Goal: Task Accomplishment & Management: Complete application form

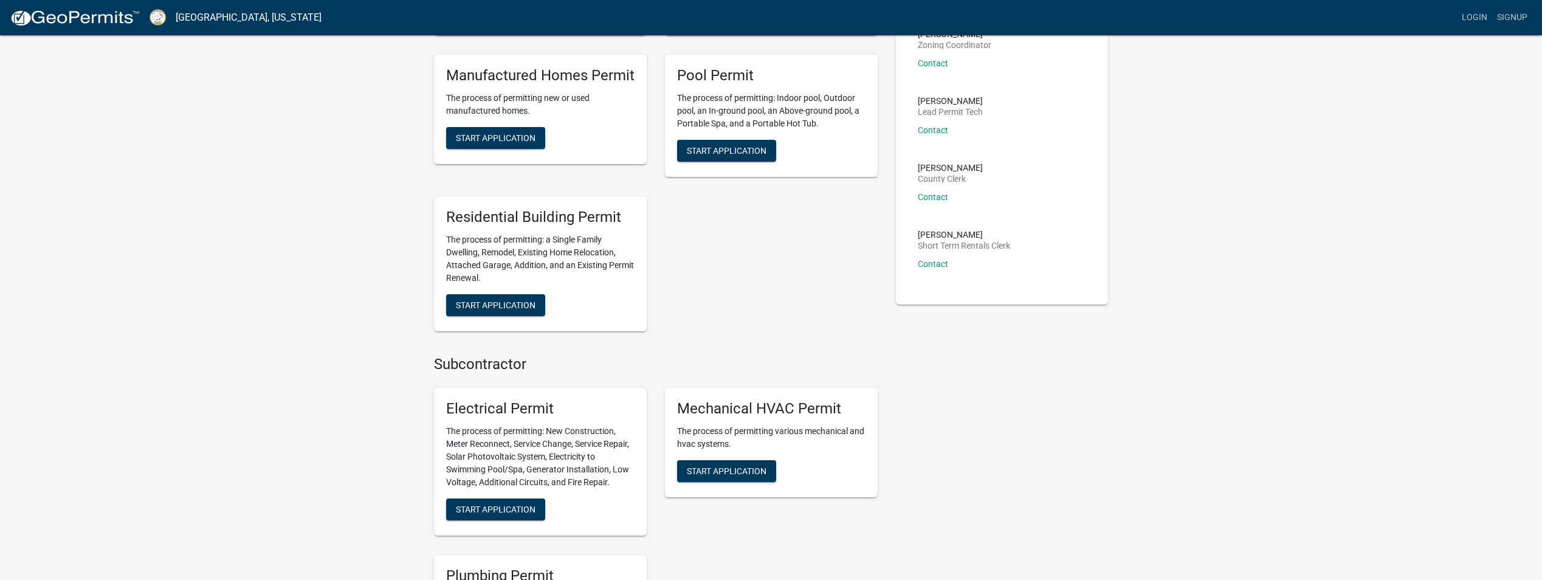
scroll to position [365, 0]
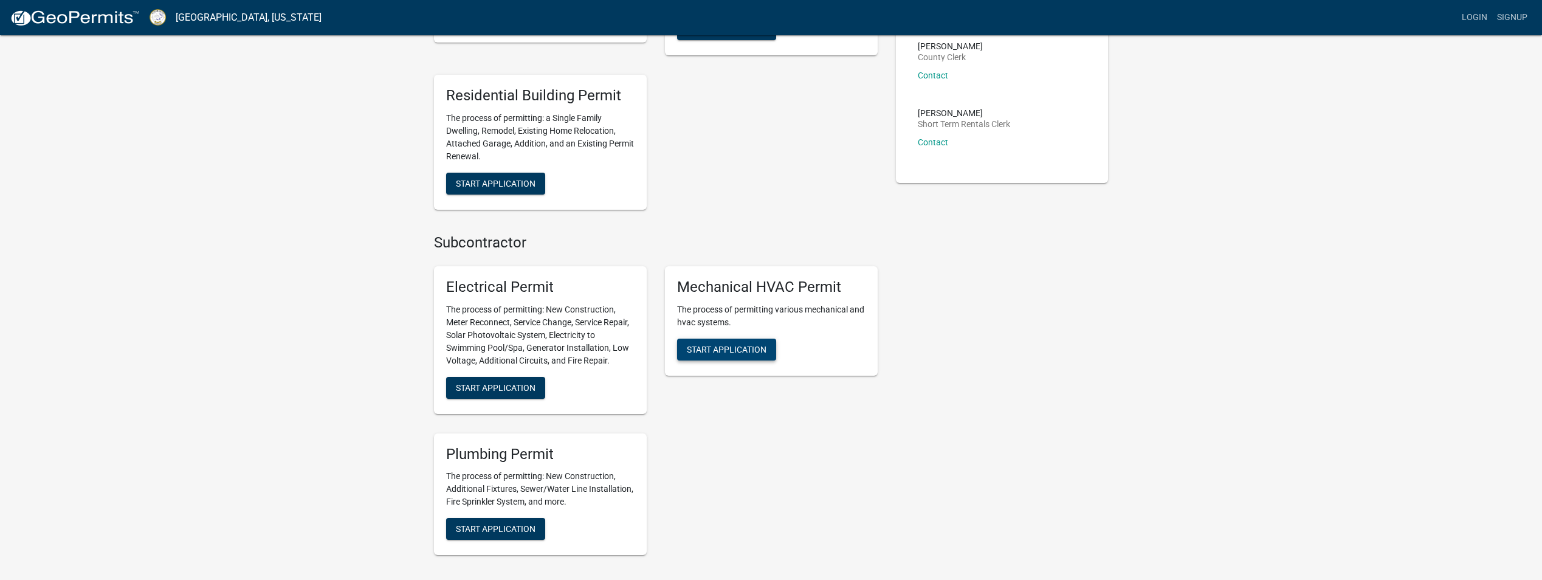
click at [704, 349] on span "Start Application" at bounding box center [727, 349] width 80 height 10
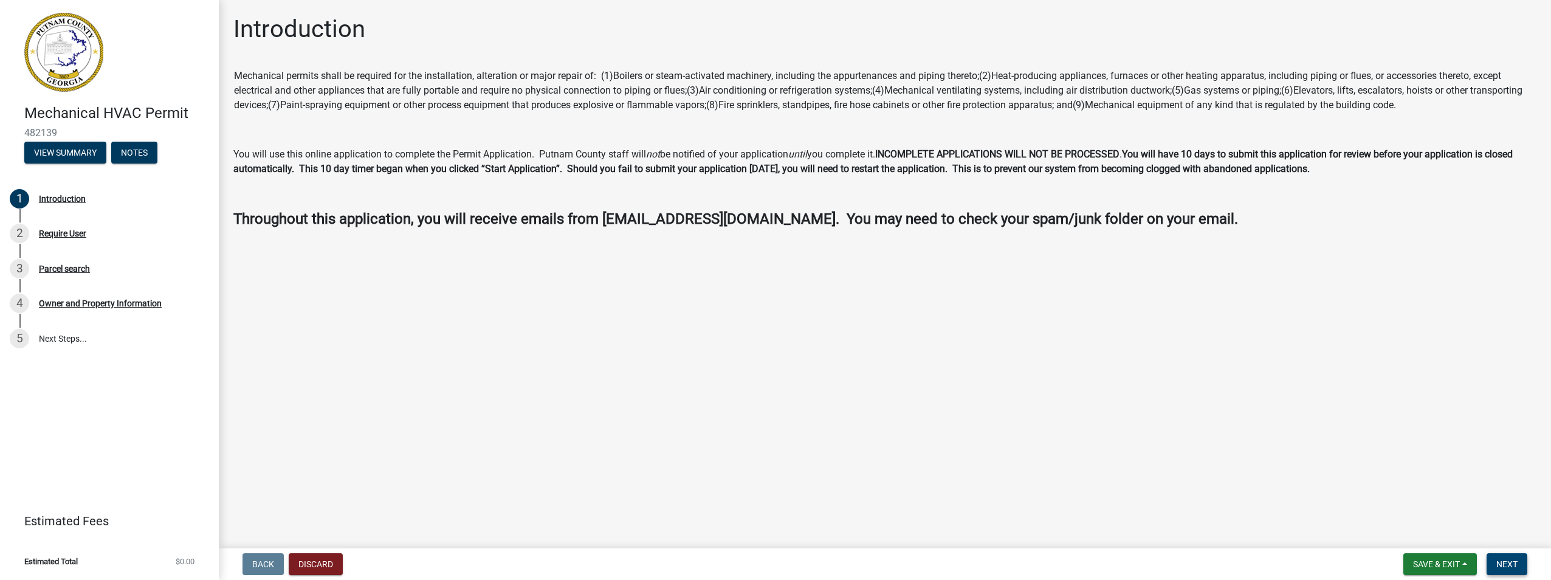
click at [1513, 561] on span "Next" at bounding box center [1506, 564] width 21 height 10
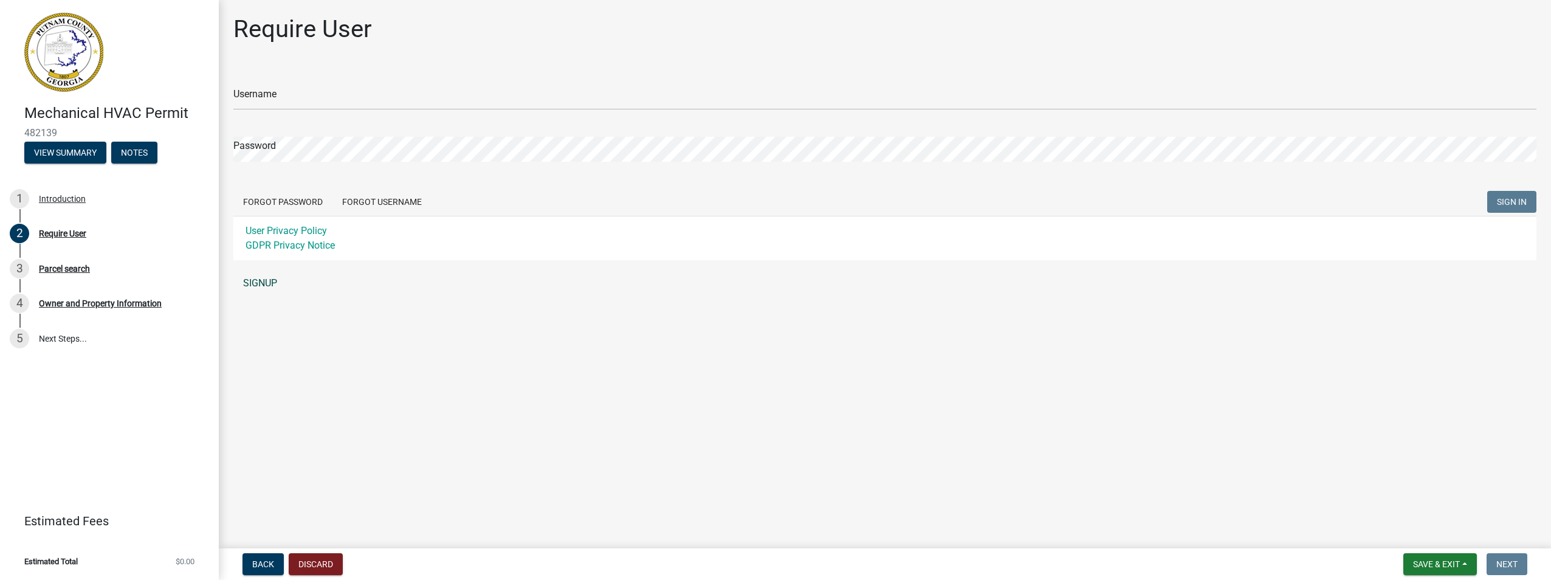
click at [263, 284] on link "SIGNUP" at bounding box center [884, 283] width 1303 height 24
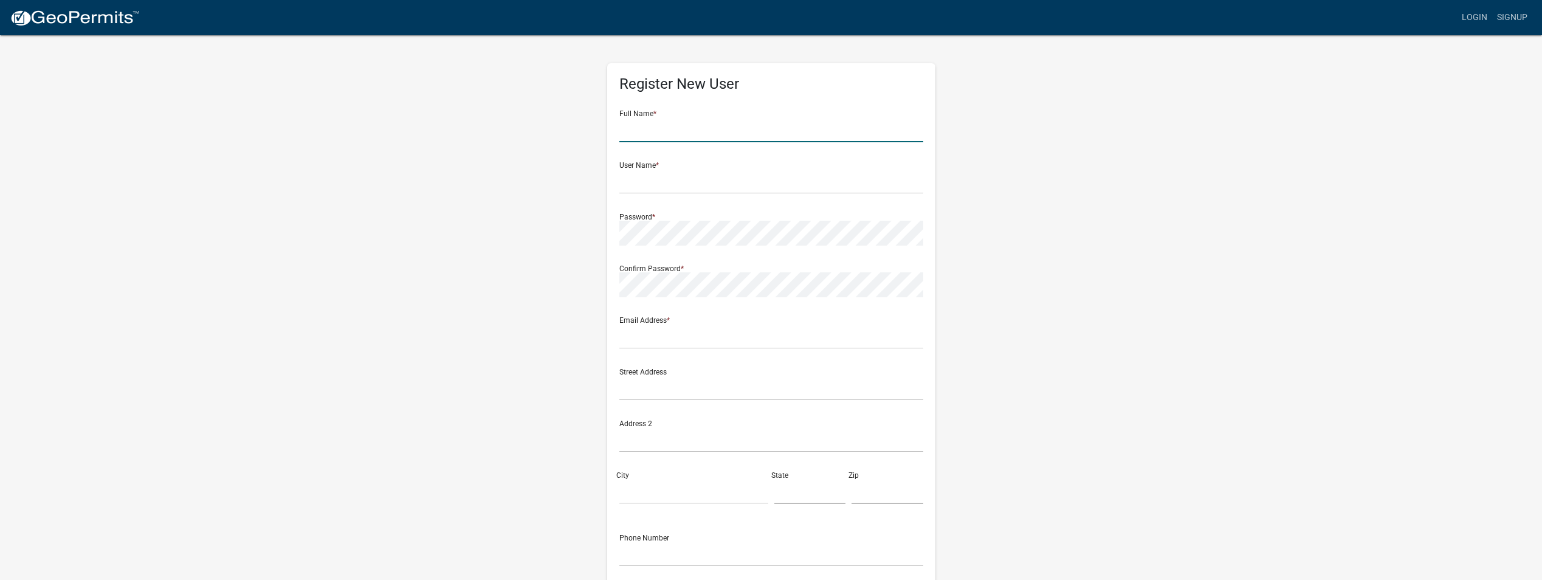
click at [709, 136] on input "text" at bounding box center [771, 129] width 304 height 25
type input "William Strickland"
type input "TruNorth"
click at [742, 341] on input "text" at bounding box center [771, 336] width 304 height 25
type input "invoices@trunorthmechanical.com"
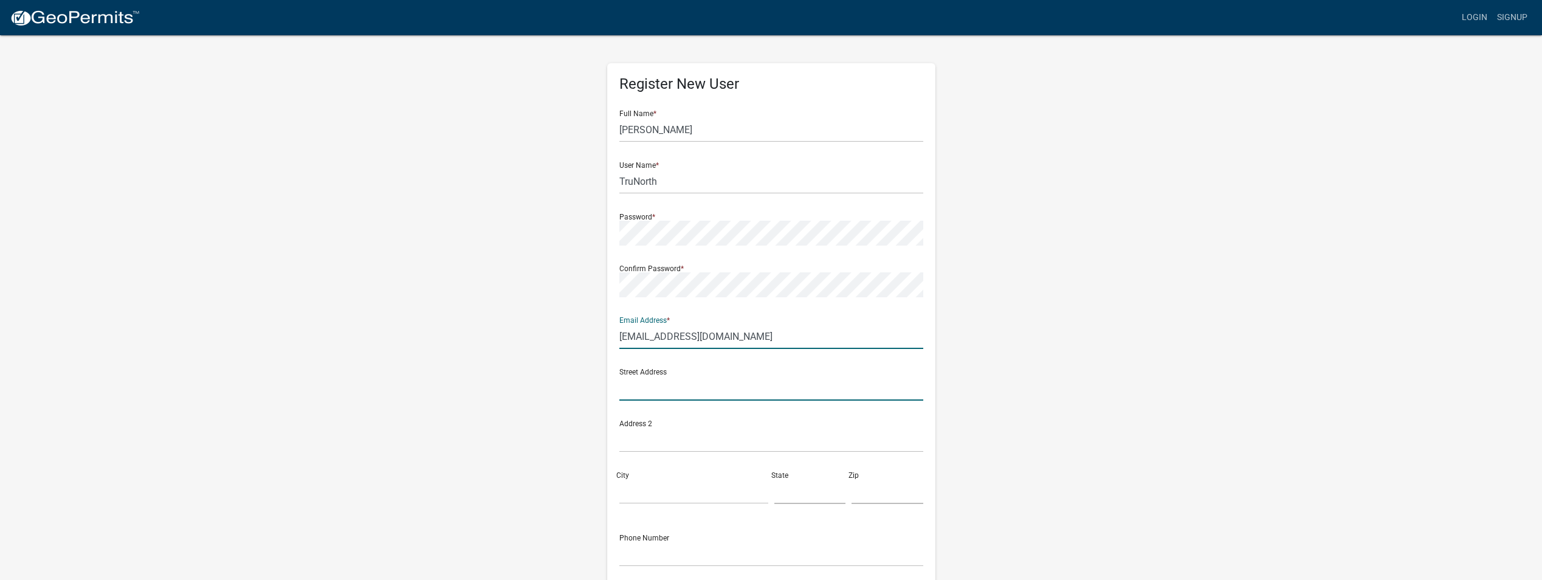
click at [651, 399] on input "text" at bounding box center [771, 388] width 304 height 25
type input "111 W 40th Street"
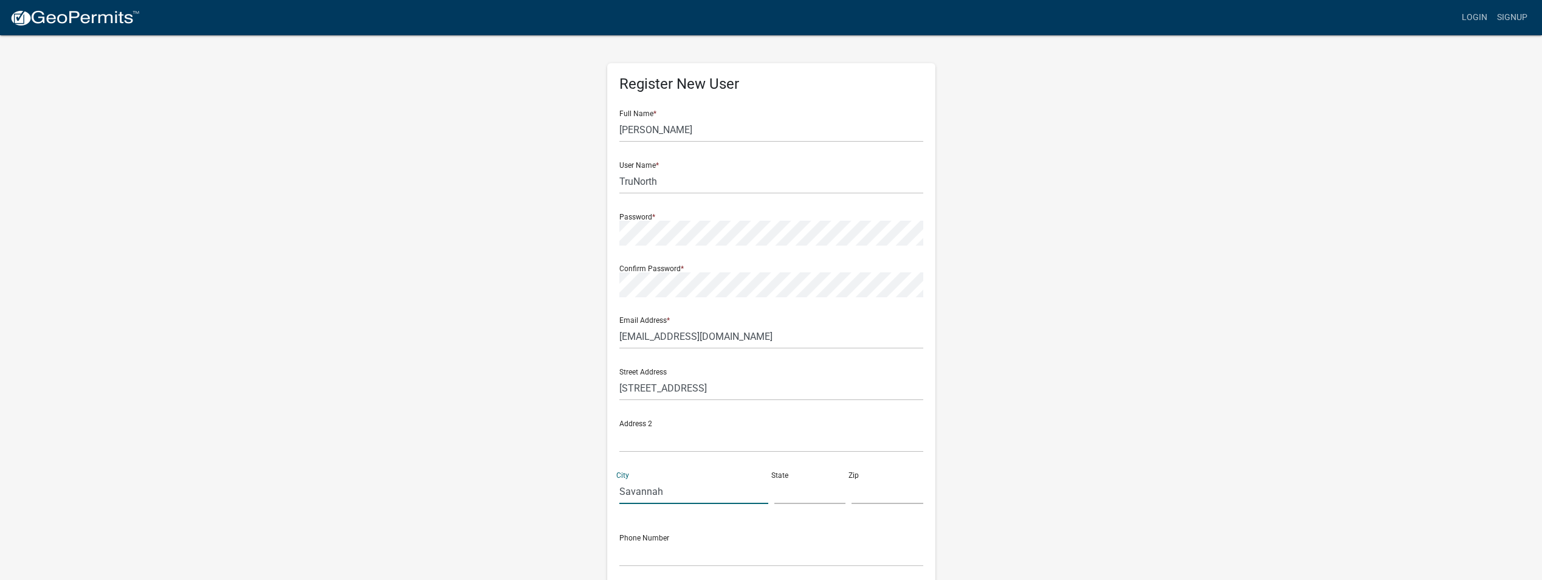
type input "Savannah"
type input "GA"
type input "31401"
click at [1060, 258] on div "Register New User Full Name * William Strickland User Name * TruNorth Password …" at bounding box center [771, 359] width 693 height 650
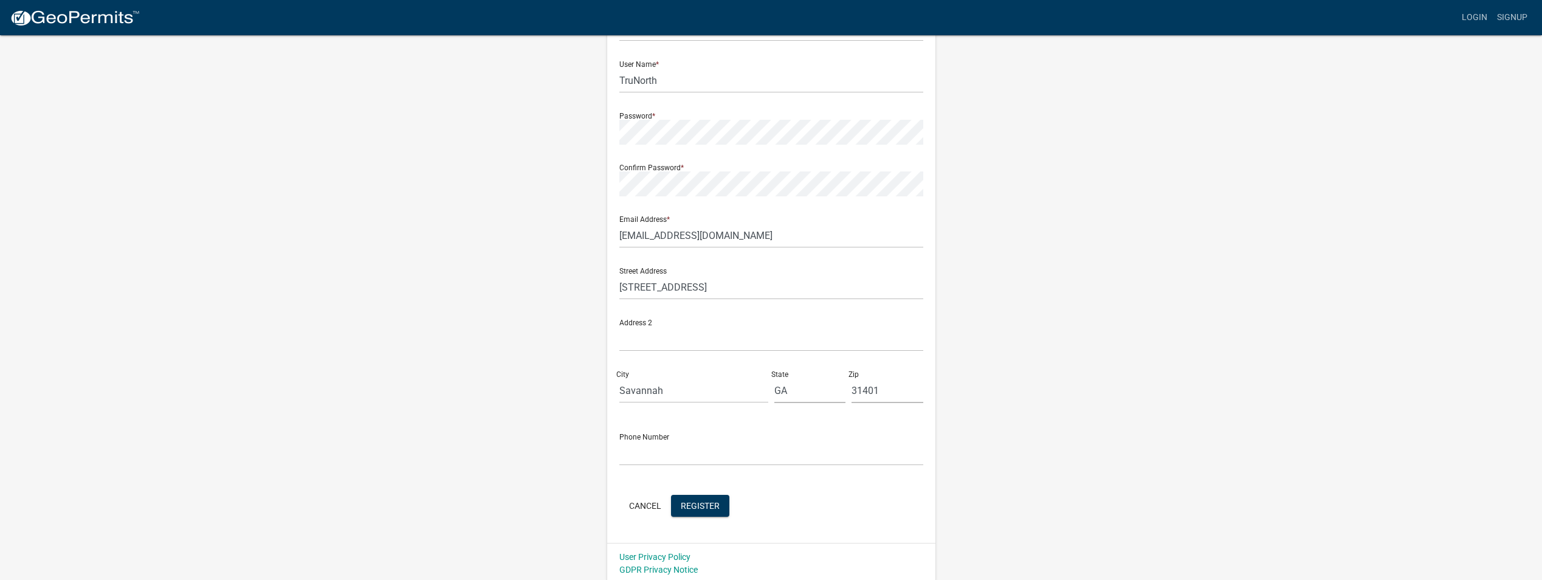
scroll to position [105, 0]
click at [675, 456] on input "text" at bounding box center [771, 449] width 304 height 25
type input "7706964922"
click at [539, 453] on div "Register New User Full Name * William Strickland User Name * TruNorth Password …" at bounding box center [771, 255] width 693 height 650
click at [707, 506] on span "Register" at bounding box center [700, 501] width 39 height 10
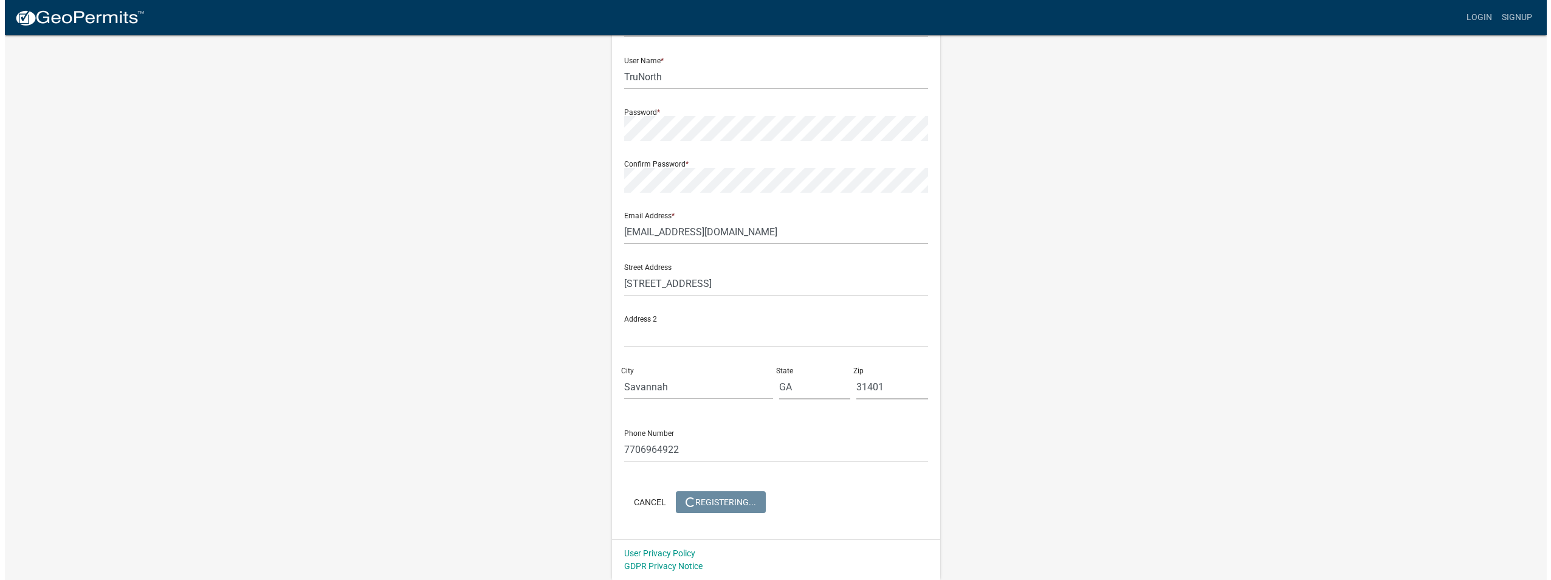
scroll to position [0, 0]
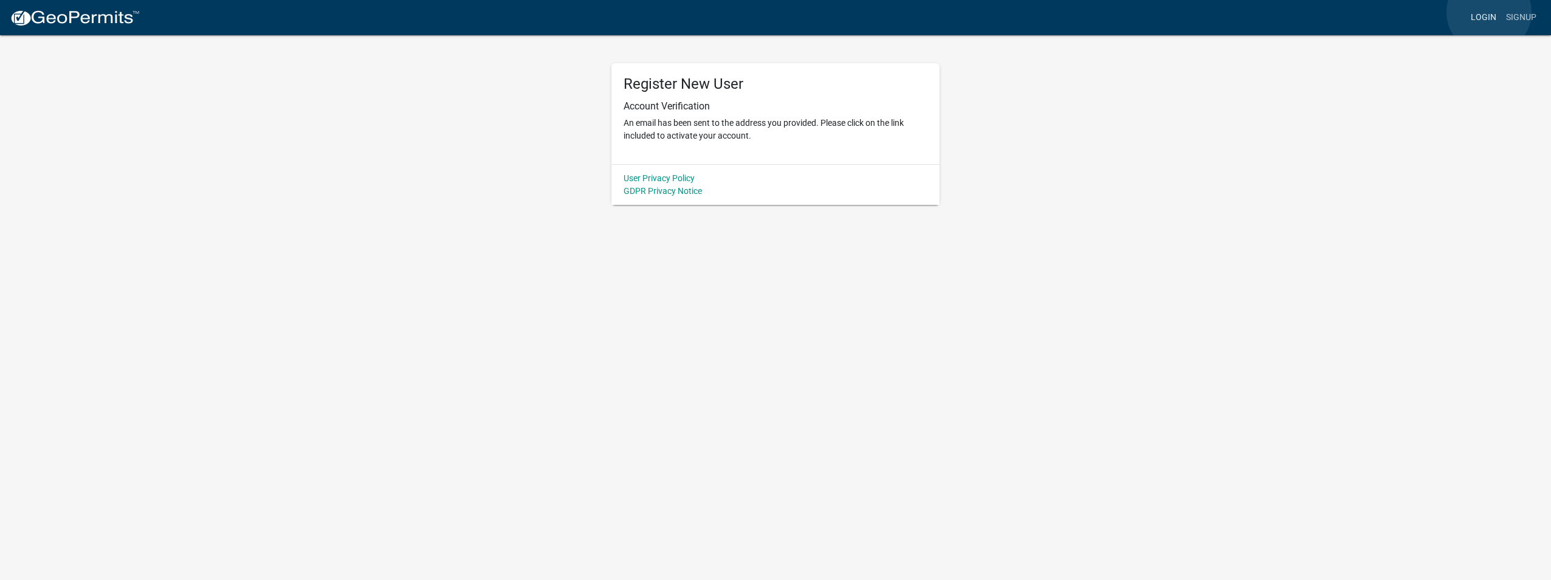
click at [1489, 12] on link "Login" at bounding box center [1483, 17] width 35 height 23
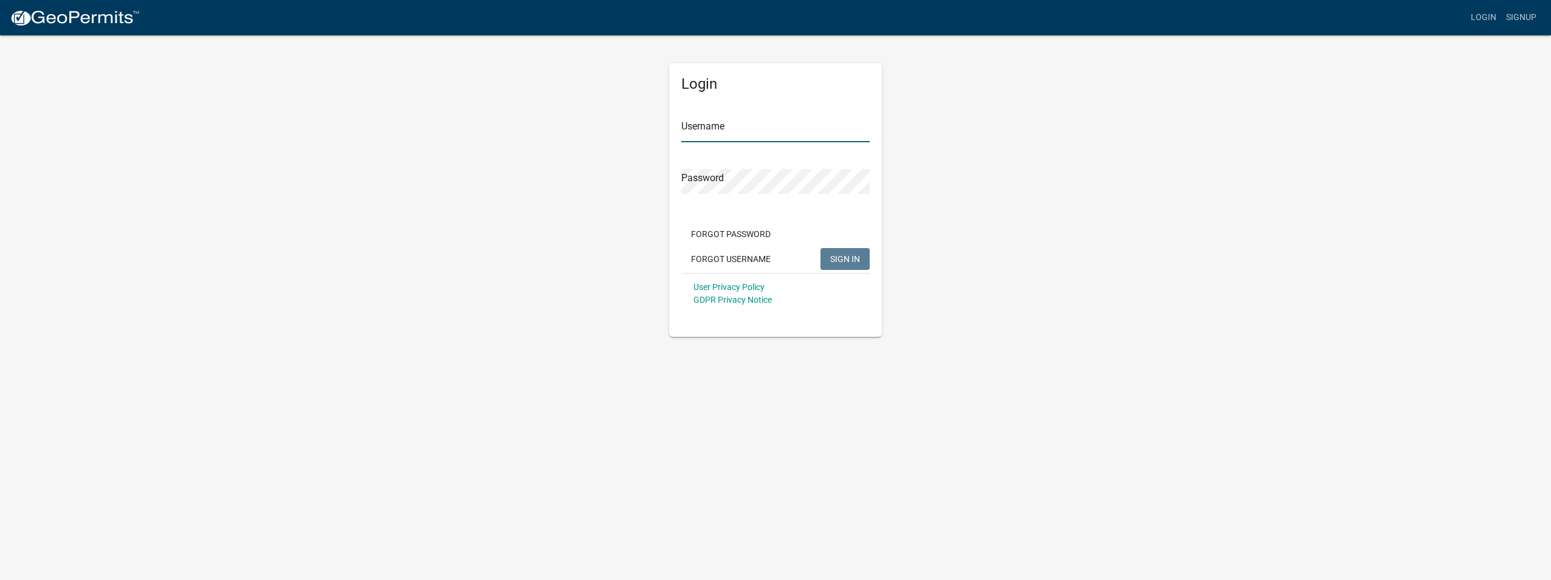
type input "TruNorth"
click at [751, 136] on input "TruNorth" at bounding box center [775, 129] width 188 height 25
drag, startPoint x: 1090, startPoint y: 203, endPoint x: 1042, endPoint y: 211, distance: 49.2
click at [1090, 203] on div "Login Username TruNorth Password Forgot Password Forgot Username SIGN IN User P…" at bounding box center [775, 185] width 693 height 303
click at [850, 255] on span "SIGN IN" at bounding box center [845, 258] width 30 height 10
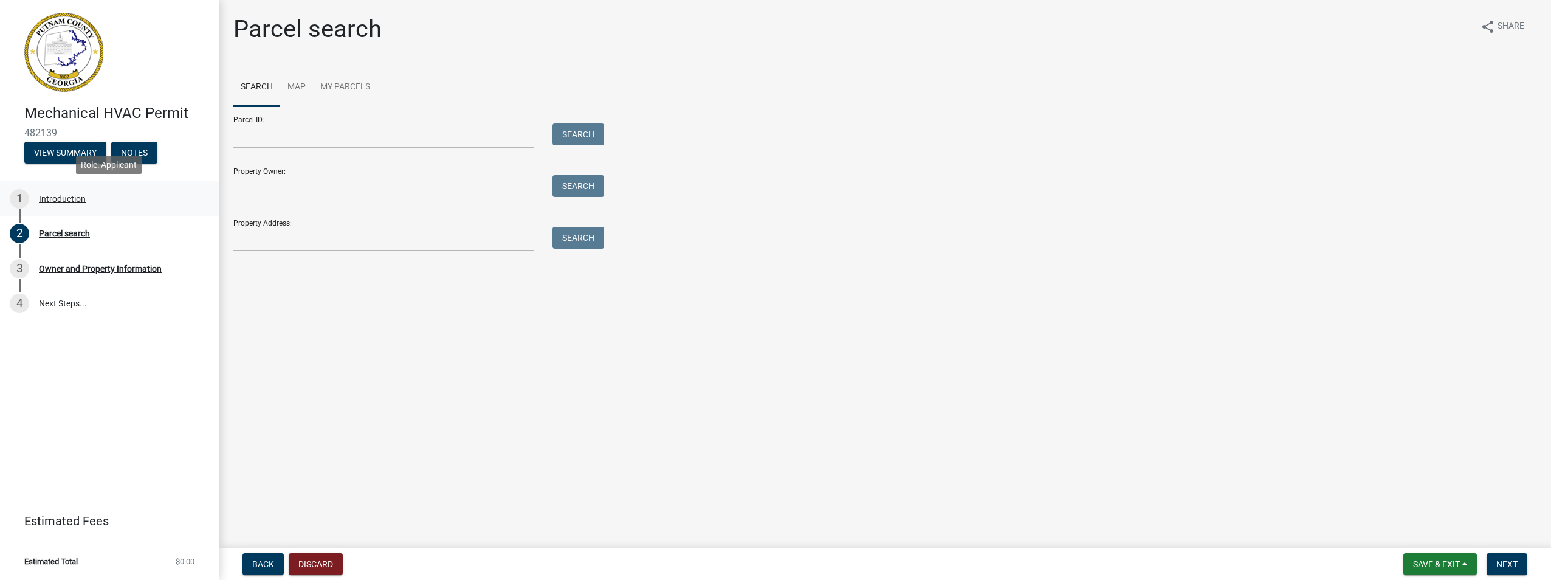
click at [71, 194] on div "Introduction" at bounding box center [62, 198] width 47 height 9
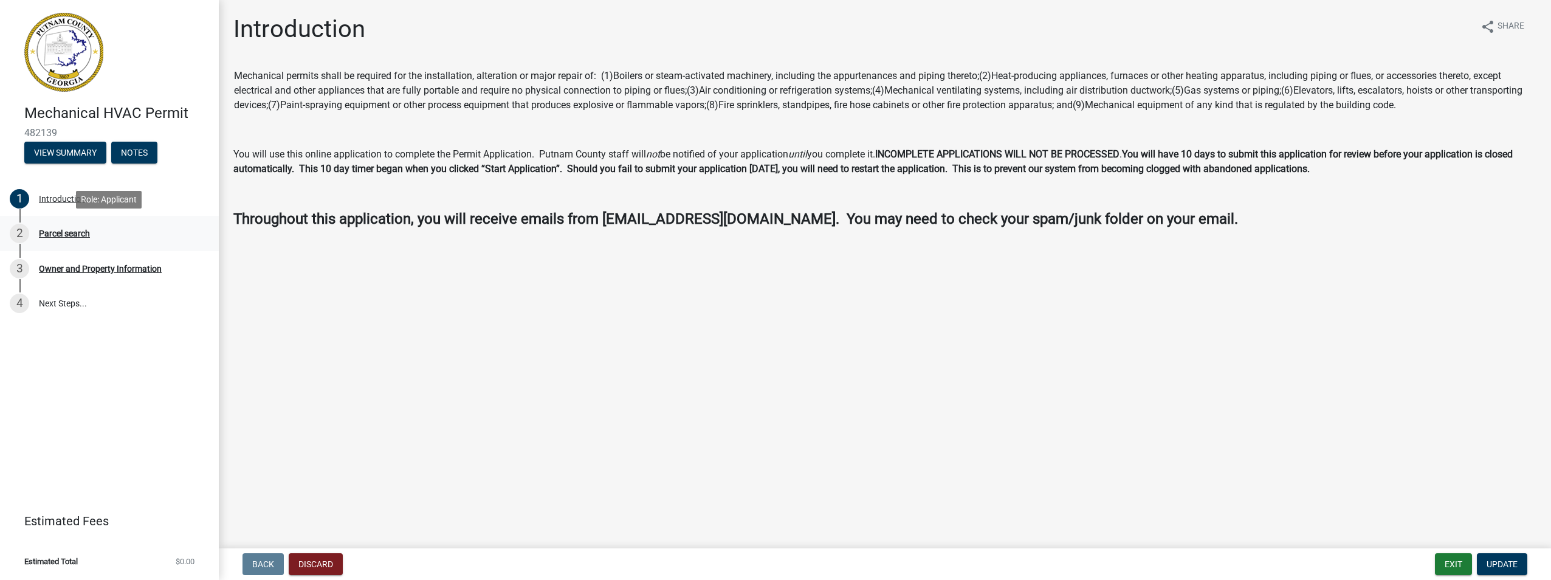
click at [66, 226] on div "2 Parcel search" at bounding box center [105, 233] width 190 height 19
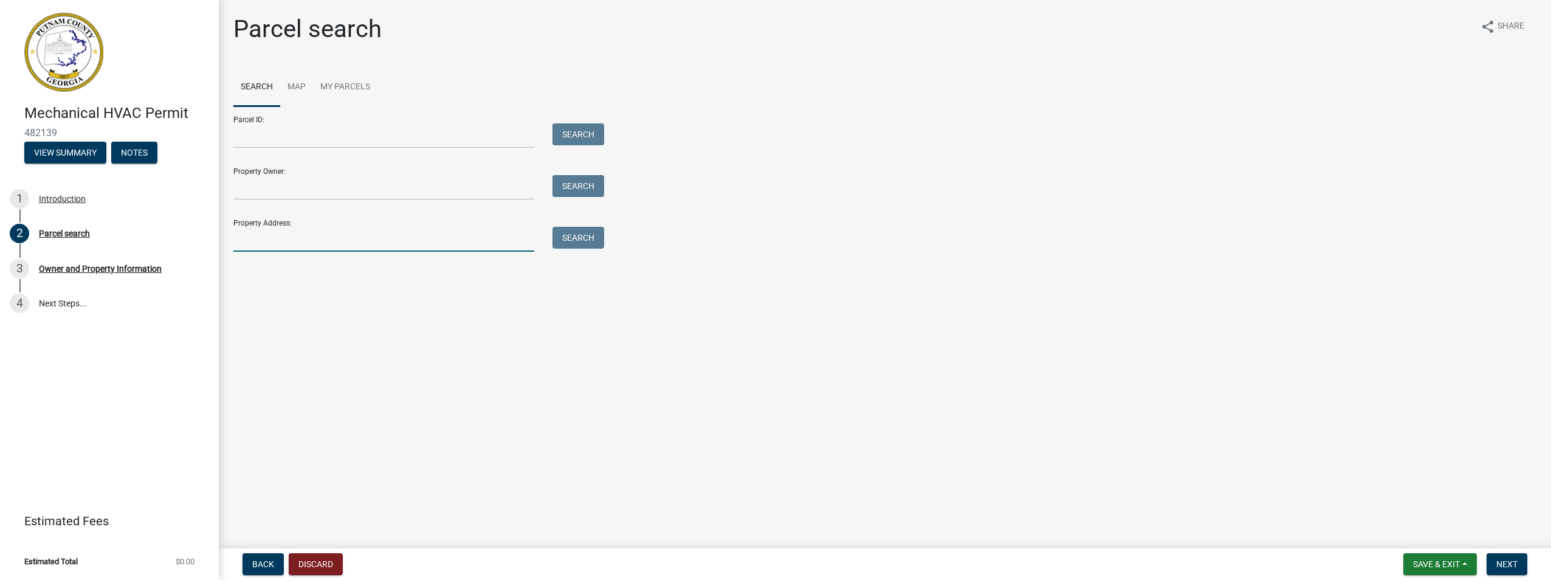
click at [328, 243] on input "Property Address:" at bounding box center [383, 239] width 301 height 25
type input "[STREET_ADDRESS]"
click at [596, 231] on div "Property Address: [STREET_ADDRESS] Search" at bounding box center [415, 231] width 365 height 42
click at [592, 239] on button "Search" at bounding box center [578, 238] width 52 height 22
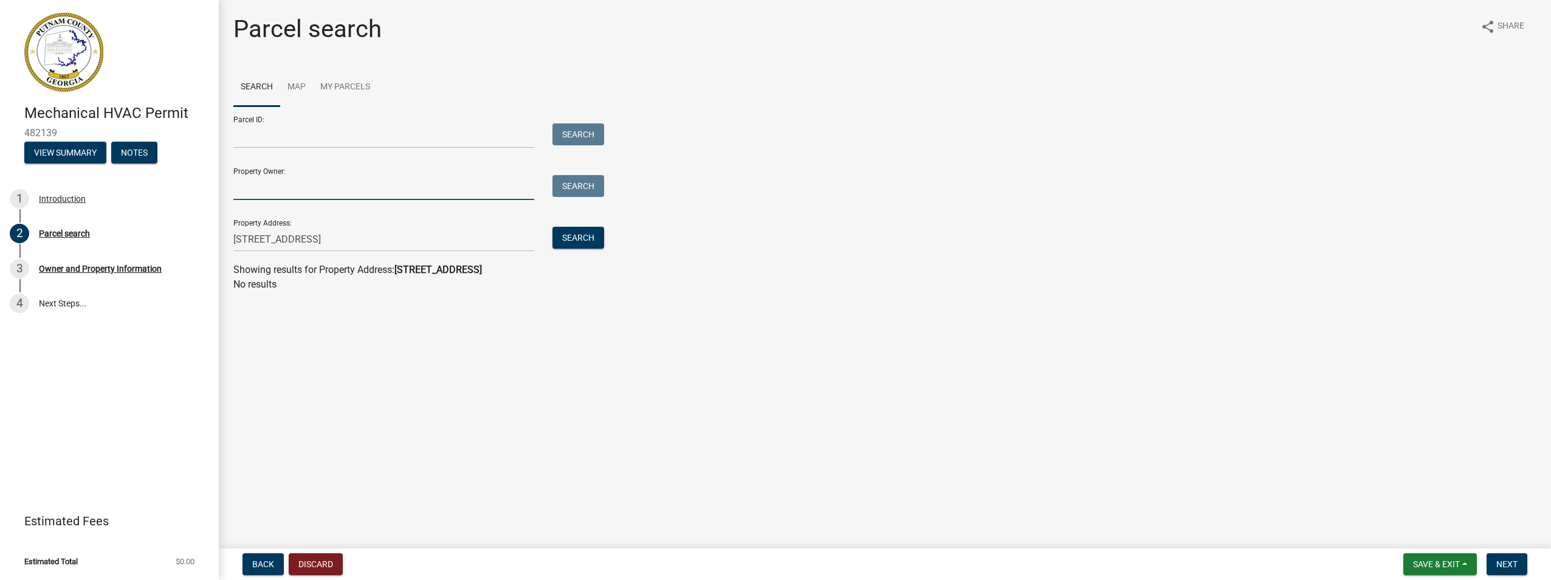
click at [324, 187] on input "Property Owner:" at bounding box center [383, 187] width 301 height 25
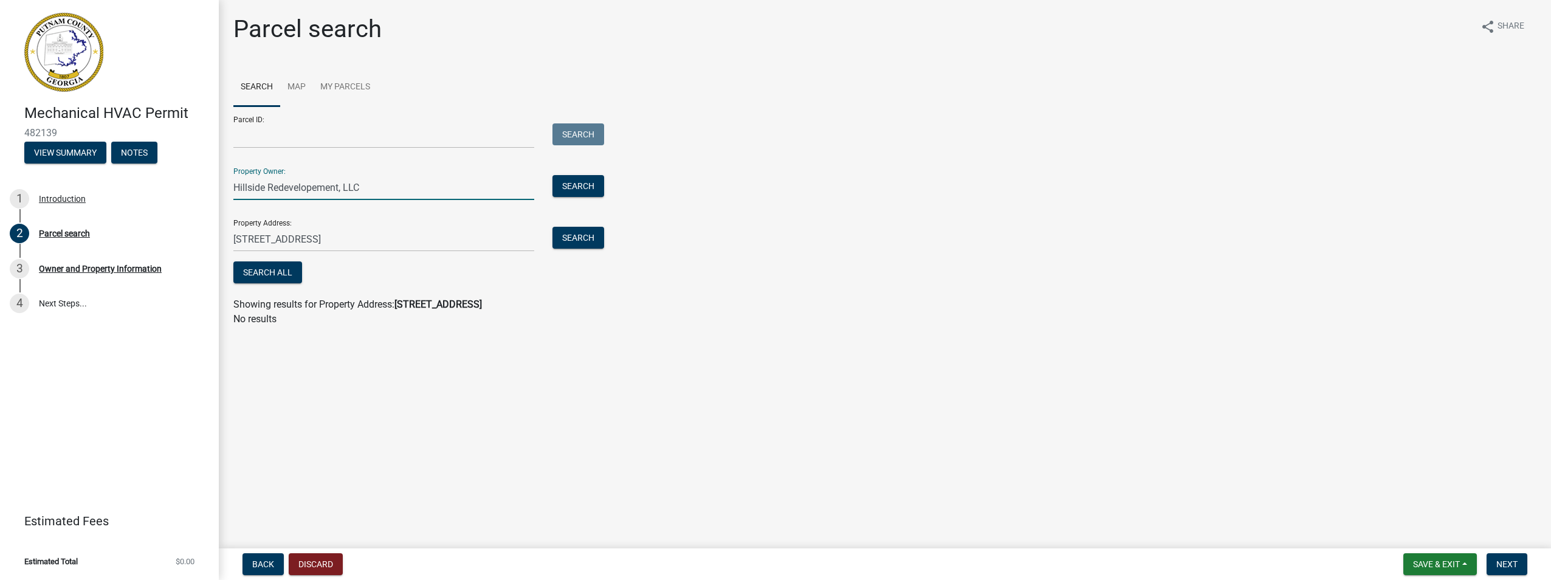
type input "Hillside Redevelopement, LLC"
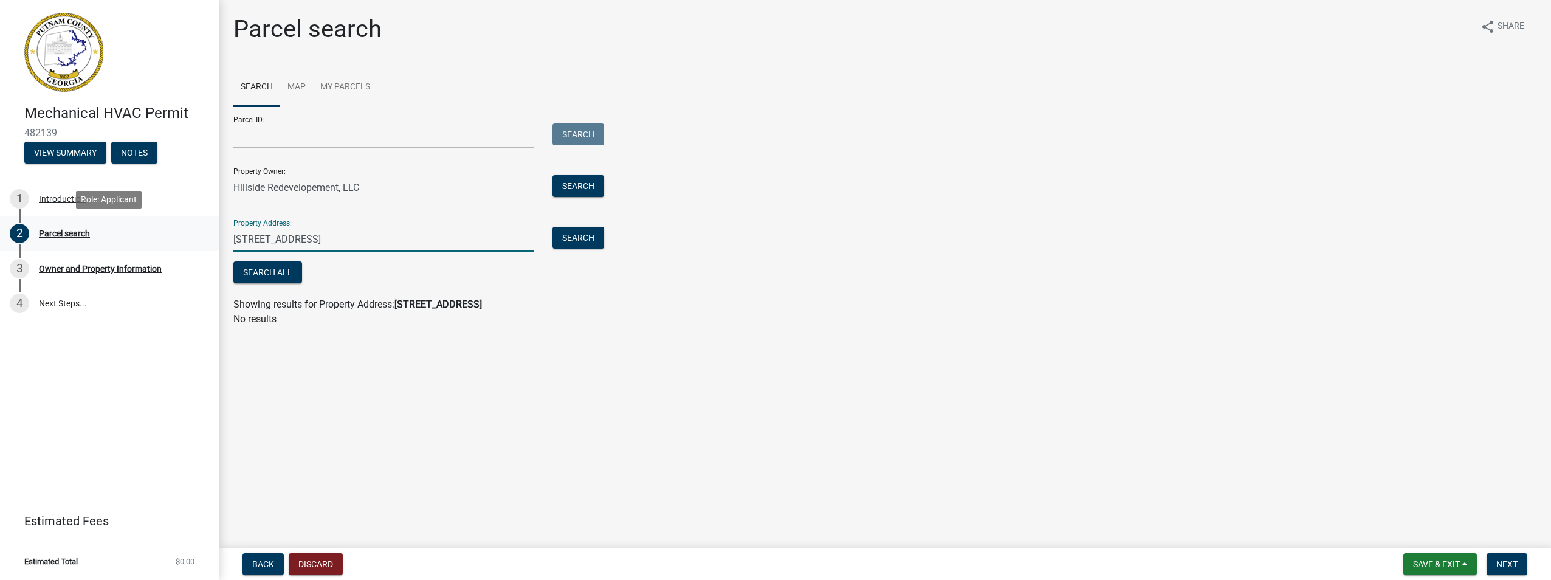
drag, startPoint x: 368, startPoint y: 241, endPoint x: 182, endPoint y: 238, distance: 186.0
click at [182, 238] on div "Mechanical HVAC Permit 482139 View Summary Notes 1 Introduction 2 Parcel search…" at bounding box center [775, 290] width 1551 height 580
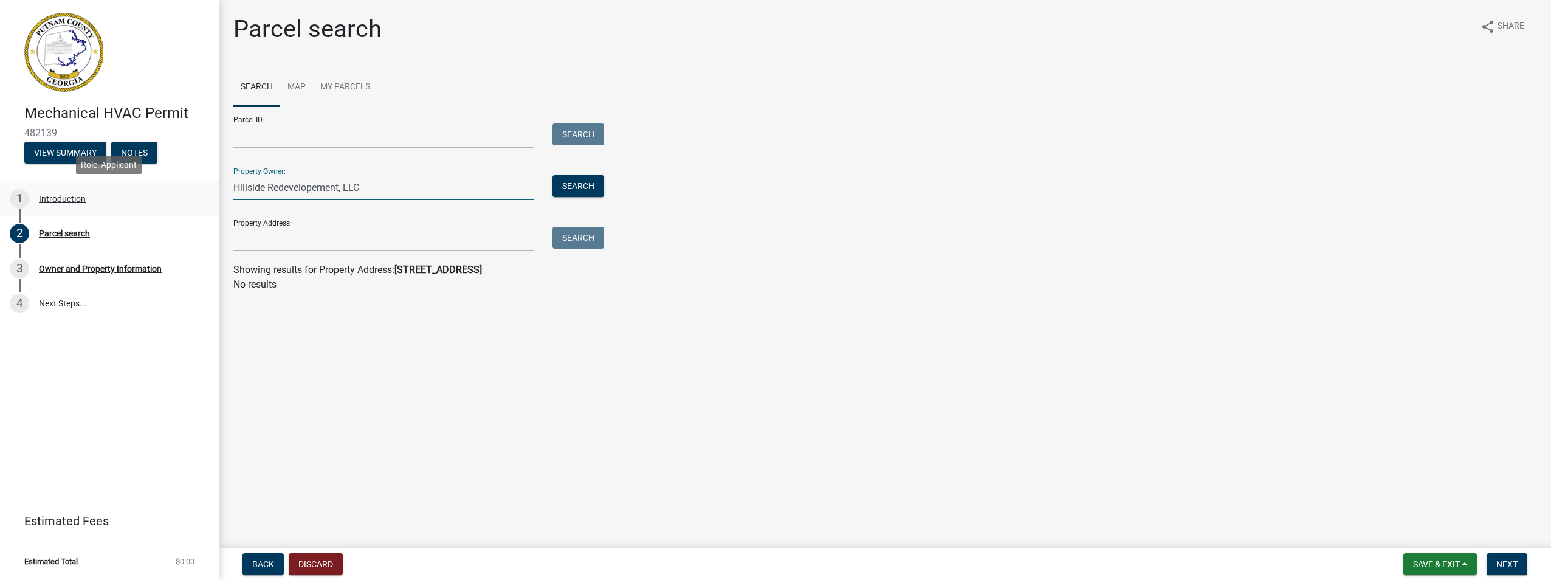
drag, startPoint x: 344, startPoint y: 180, endPoint x: 179, endPoint y: 197, distance: 166.1
click at [179, 197] on div "Mechanical HVAC Permit 482139 View Summary Notes 1 Introduction 2 Parcel search…" at bounding box center [775, 290] width 1551 height 580
click at [250, 188] on input "Property Owner:" at bounding box center [383, 187] width 301 height 25
paste input "Hillside Redevelopment, LLC"
type input "Hillside Redevelopment, LLC"
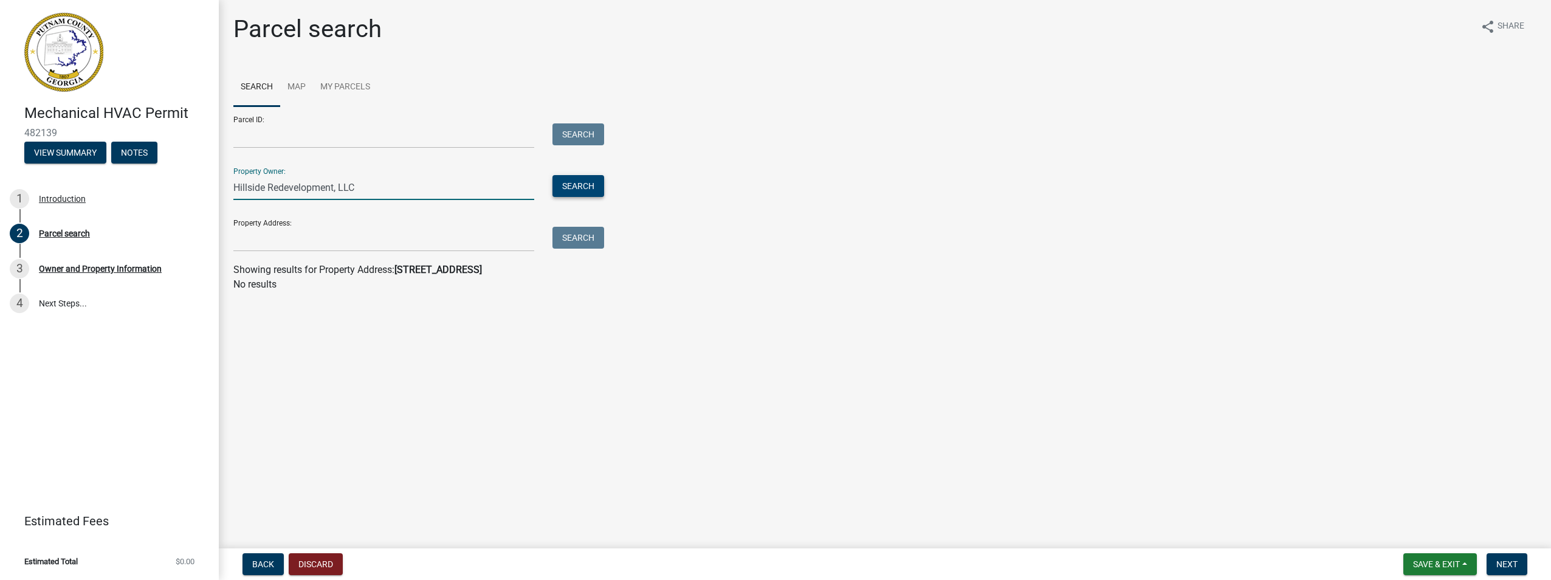
click at [598, 184] on button "Search" at bounding box center [578, 186] width 52 height 22
click at [294, 86] on link "Map" at bounding box center [296, 87] width 33 height 39
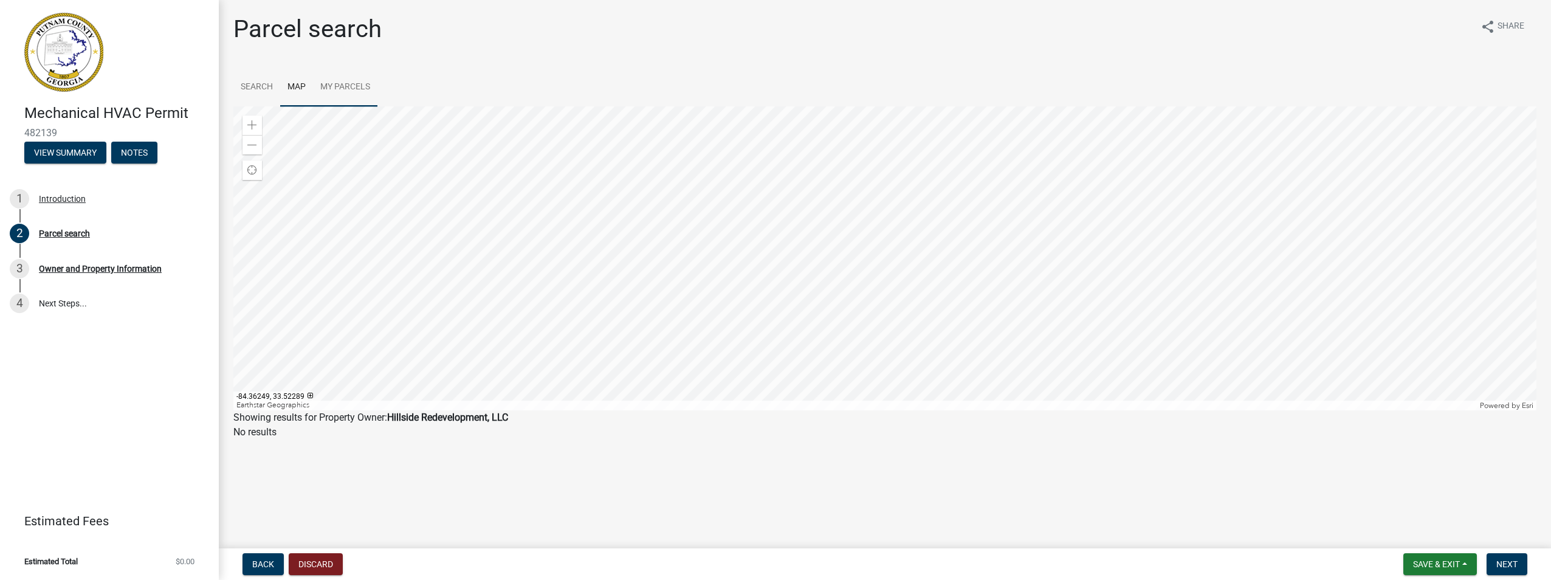
click at [362, 78] on link "My Parcels" at bounding box center [345, 87] width 64 height 39
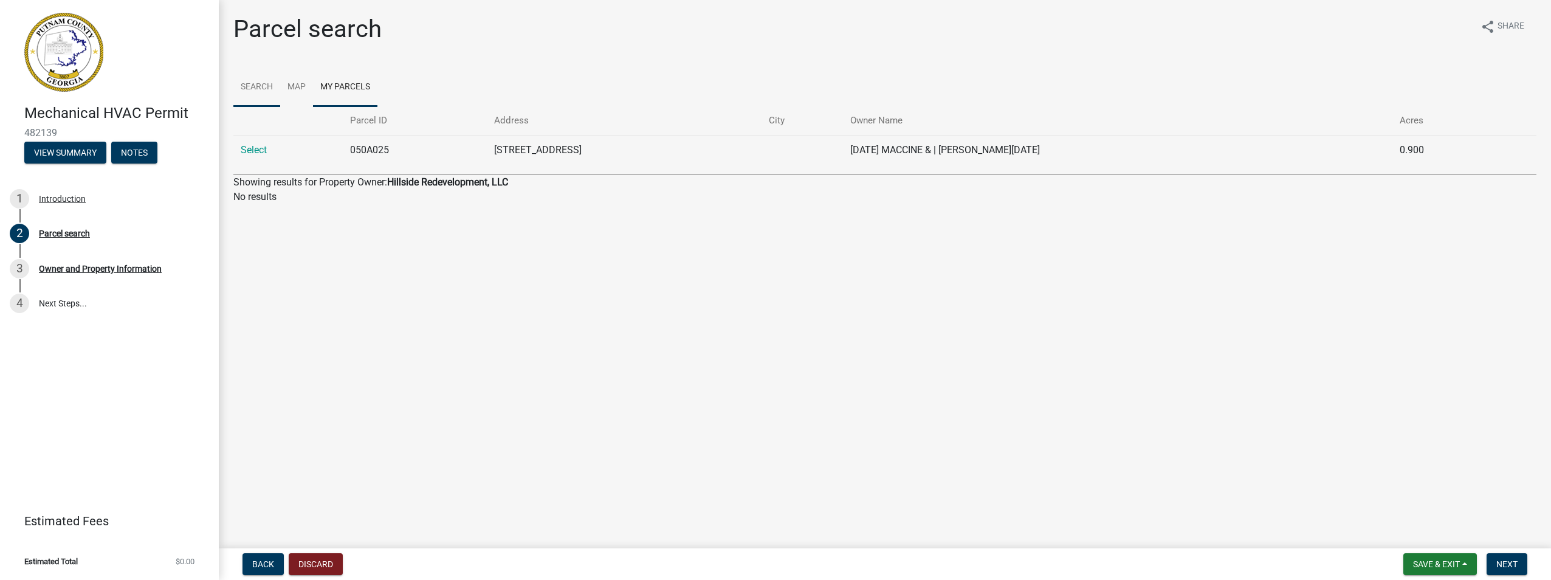
click at [265, 83] on link "Search" at bounding box center [256, 87] width 47 height 39
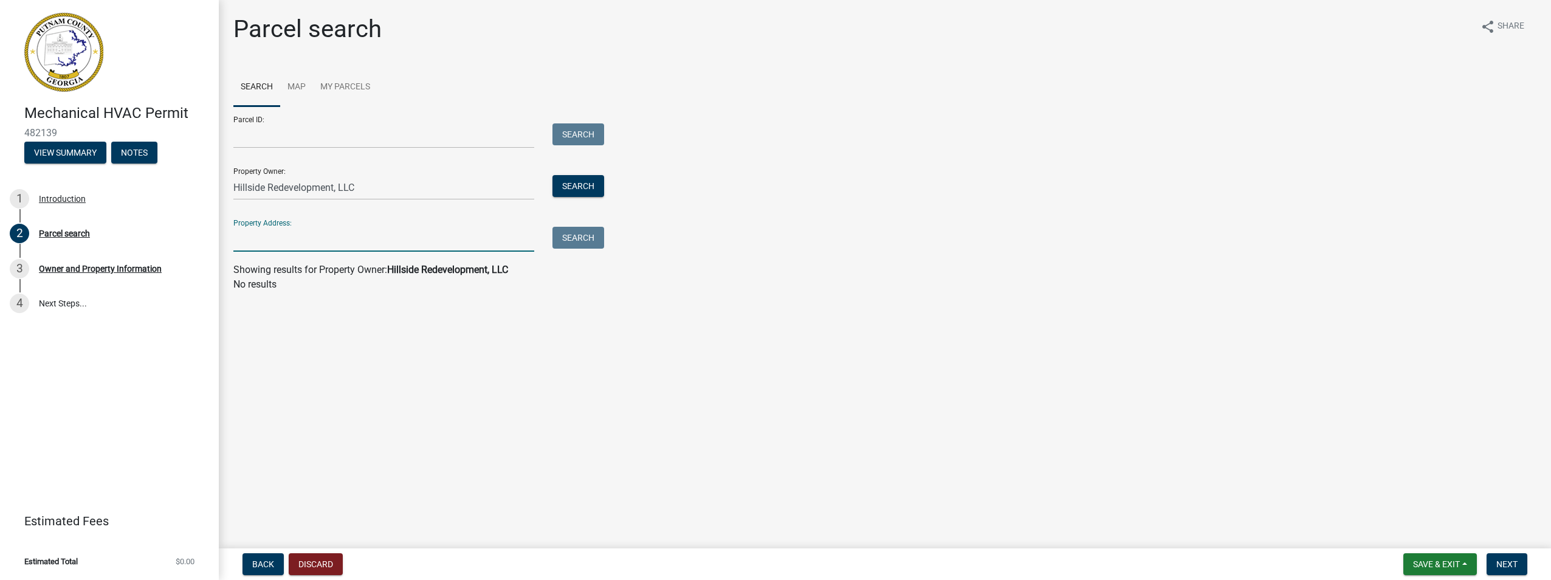
click at [292, 238] on input "Property Address:" at bounding box center [383, 239] width 301 height 25
click at [360, 372] on main "Parcel search share Share Search Map My Parcels Parcel ID: Search Property Owne…" at bounding box center [885, 271] width 1332 height 543
drag, startPoint x: 323, startPoint y: 188, endPoint x: 145, endPoint y: 191, distance: 178.7
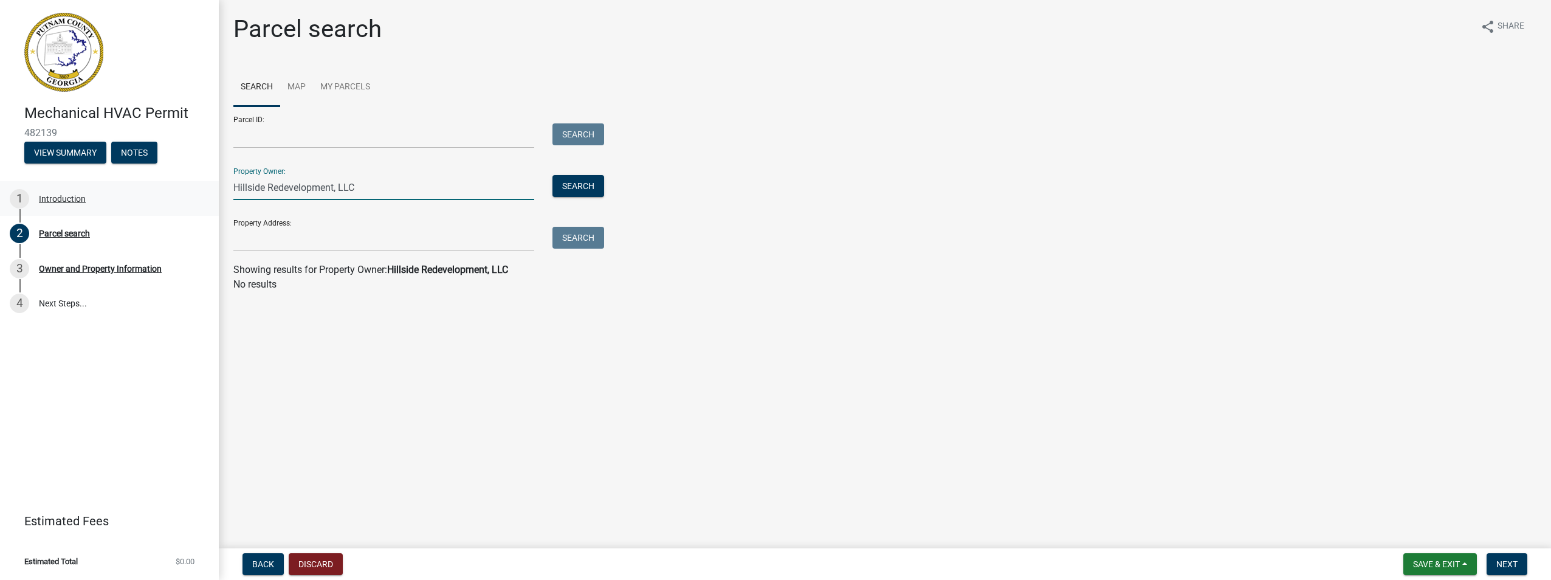
click at [145, 191] on div "Mechanical HVAC Permit 482139 View Summary Notes 1 Introduction 2 Parcel search…" at bounding box center [775, 290] width 1551 height 580
click at [422, 393] on main "Parcel search share Share Search Map My Parcels Parcel ID: Search Property Owne…" at bounding box center [885, 271] width 1332 height 543
